Goal: Task Accomplishment & Management: Use online tool/utility

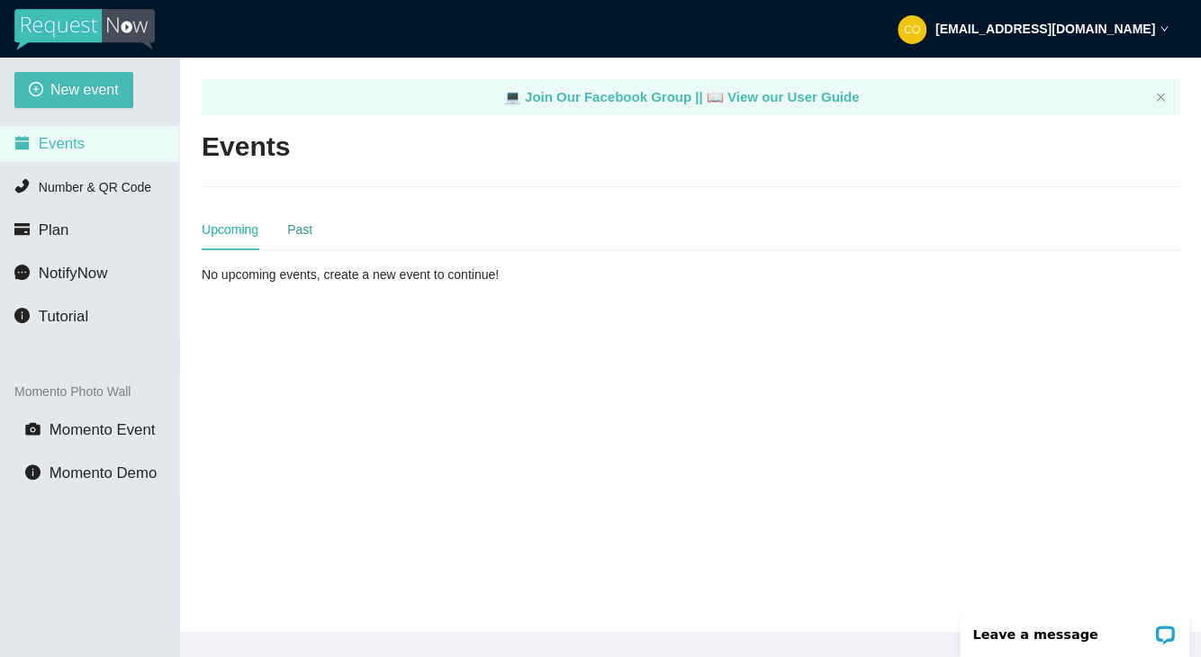
click at [299, 228] on div "Past" at bounding box center [299, 230] width 25 height 20
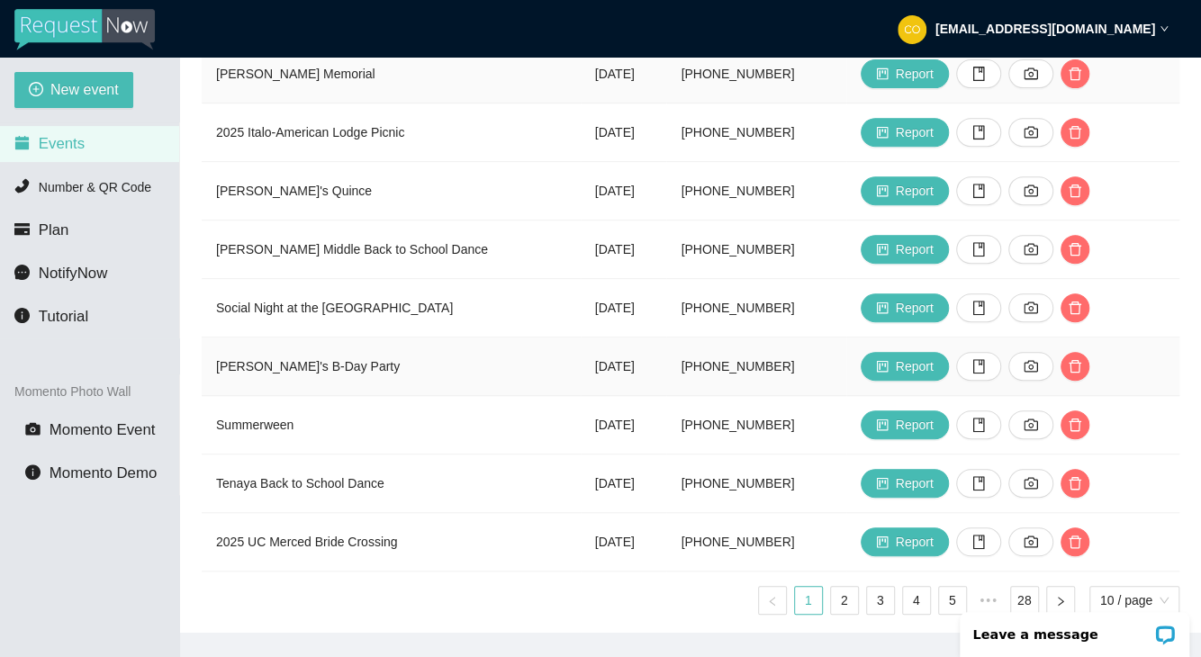
scroll to position [360, 0]
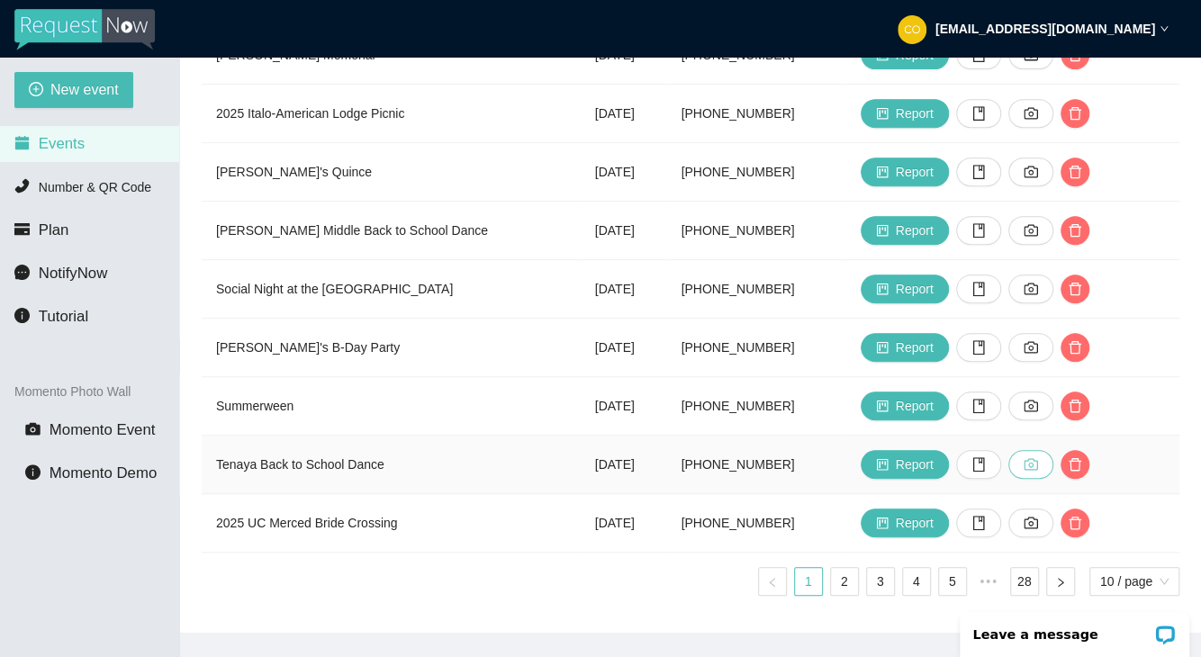
click at [1038, 457] on icon "camera" at bounding box center [1030, 464] width 14 height 14
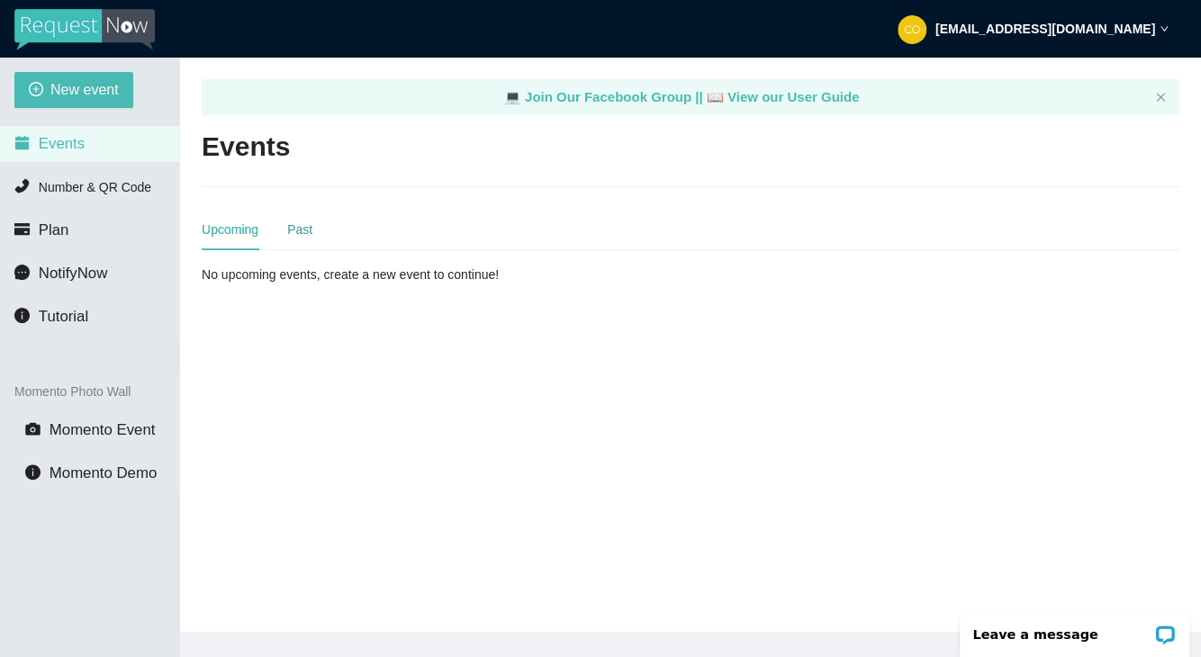
click at [301, 227] on div "Past" at bounding box center [299, 230] width 25 height 20
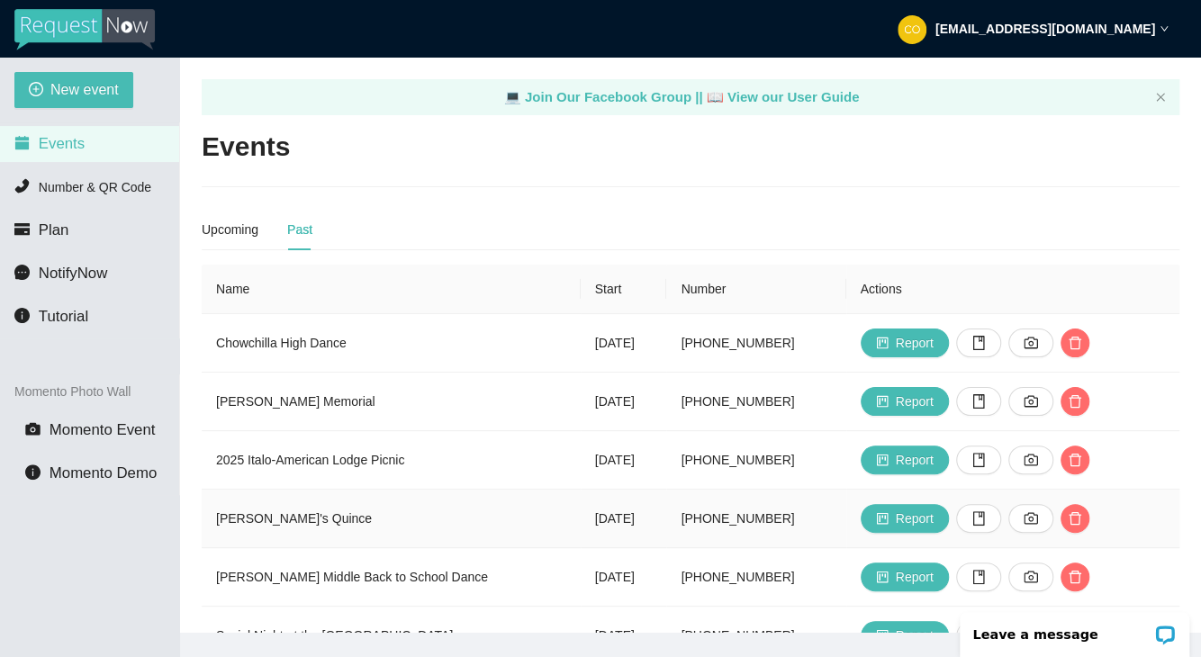
scroll to position [365, 0]
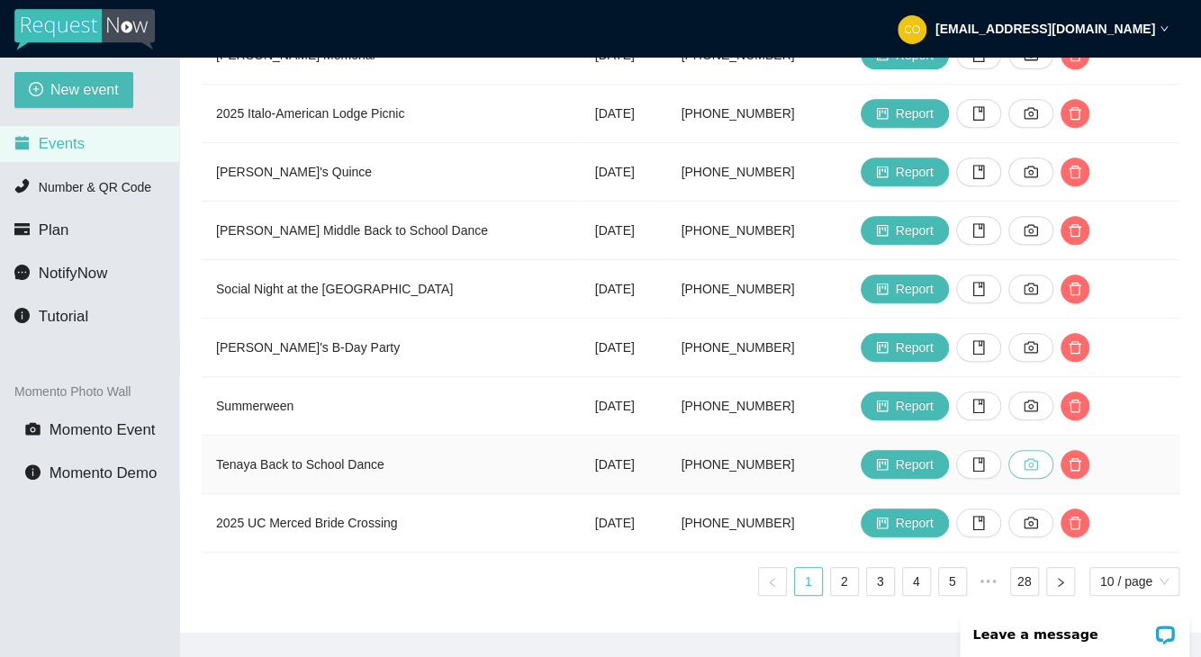
click at [1038, 457] on icon "camera" at bounding box center [1030, 464] width 14 height 14
